Goal: Task Accomplishment & Management: Complete application form

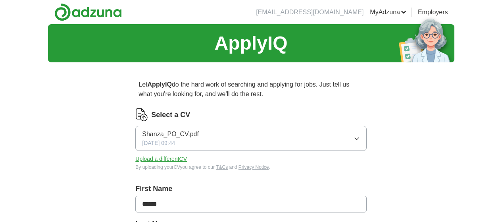
click at [187, 158] on button "Upload a different CV" at bounding box center [161, 159] width 52 height 8
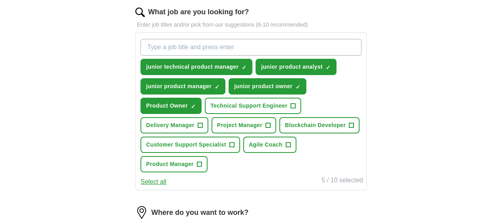
scroll to position [266, 0]
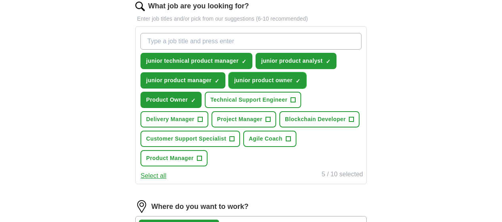
click at [0, 0] on span "×" at bounding box center [0, 0] width 0 height 0
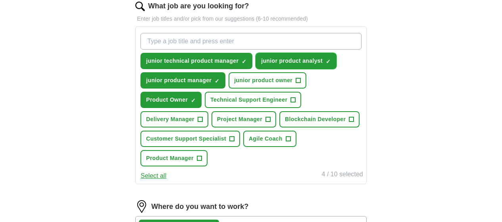
click at [0, 0] on span "×" at bounding box center [0, 0] width 0 height 0
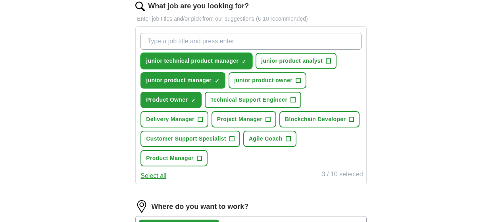
click at [0, 0] on span "×" at bounding box center [0, 0] width 0 height 0
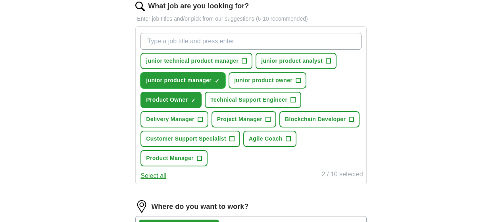
click at [0, 0] on span "×" at bounding box center [0, 0] width 0 height 0
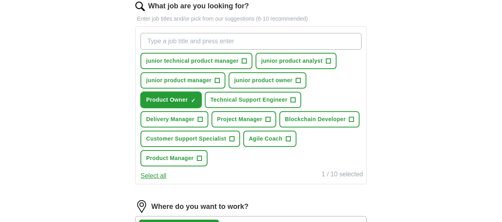
click at [0, 0] on span "×" at bounding box center [0, 0] width 0 height 0
click at [215, 43] on input "What job are you looking for?" at bounding box center [250, 41] width 221 height 17
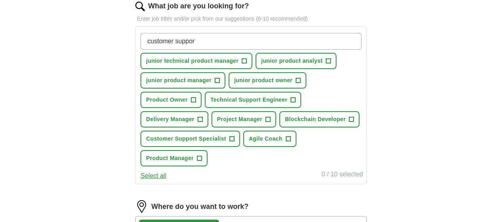
type input "customer support"
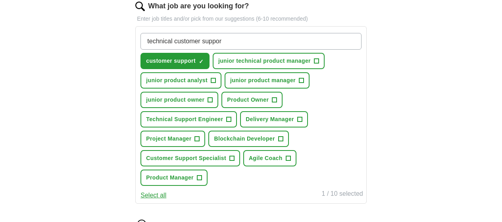
type input "technical customer support"
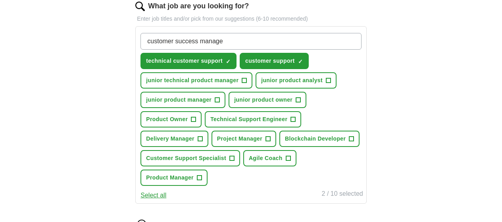
type input "customer success manager"
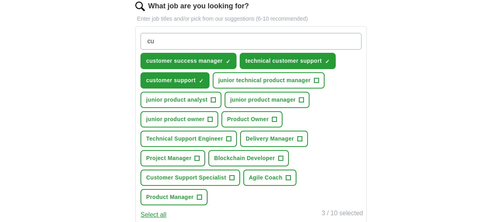
type input "c"
type input "a"
type input "c"
type input "customer support specialist"
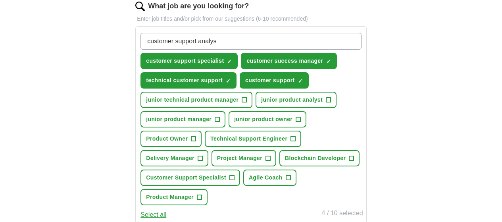
type input "customer support analyst"
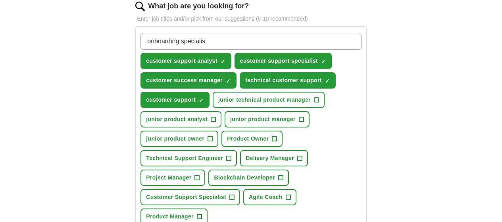
type input "onboarding specialist"
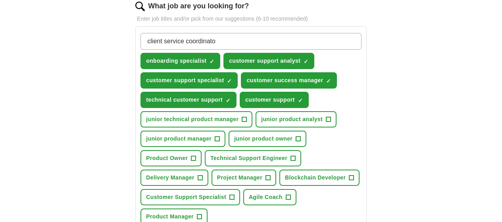
type input "client service coordinator"
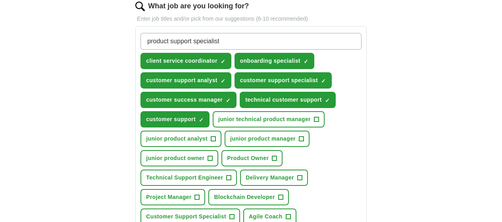
type input "product support specialist"
